Goal: Task Accomplishment & Management: Use online tool/utility

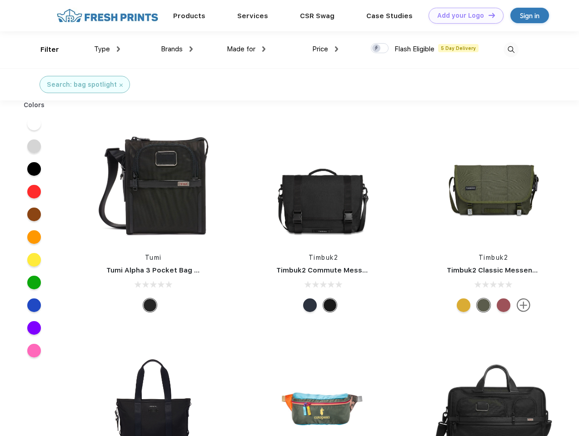
scroll to position [0, 0]
click at [463, 15] on link "Add your Logo Design Tool" at bounding box center [466, 16] width 75 height 16
click at [0, 0] on div "Design Tool" at bounding box center [0, 0] width 0 height 0
click at [488, 15] on link "Add your Logo Design Tool" at bounding box center [466, 16] width 75 height 16
click at [44, 50] on div "Filter" at bounding box center [49, 50] width 19 height 10
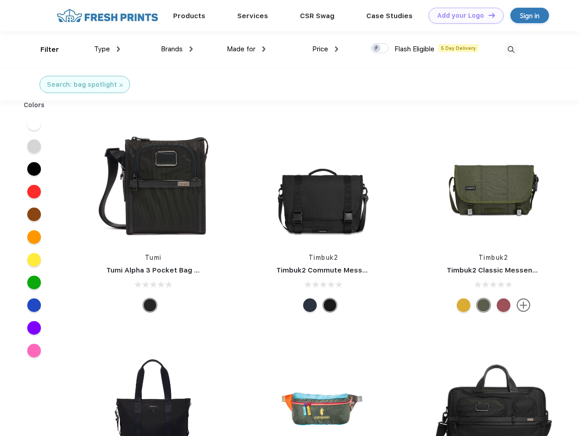
click at [107, 49] on span "Type" at bounding box center [102, 49] width 16 height 8
click at [177, 49] on span "Brands" at bounding box center [172, 49] width 22 height 8
click at [246, 49] on span "Made for" at bounding box center [241, 49] width 29 height 8
click at [325, 49] on span "Price" at bounding box center [320, 49] width 16 height 8
click at [380, 49] on div at bounding box center [380, 48] width 18 height 10
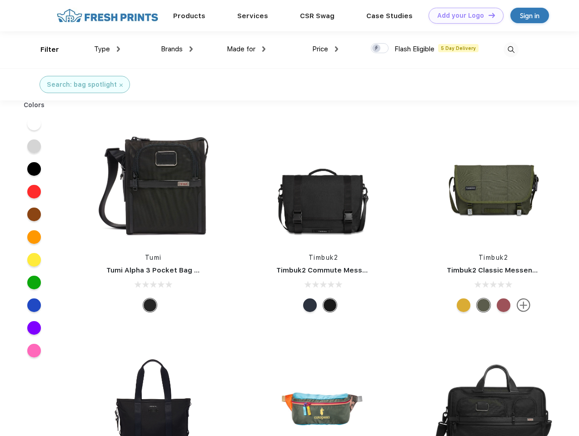
click at [377, 49] on input "checkbox" at bounding box center [374, 46] width 6 height 6
click at [511, 50] on img at bounding box center [511, 49] width 15 height 15
